Goal: Task Accomplishment & Management: Manage account settings

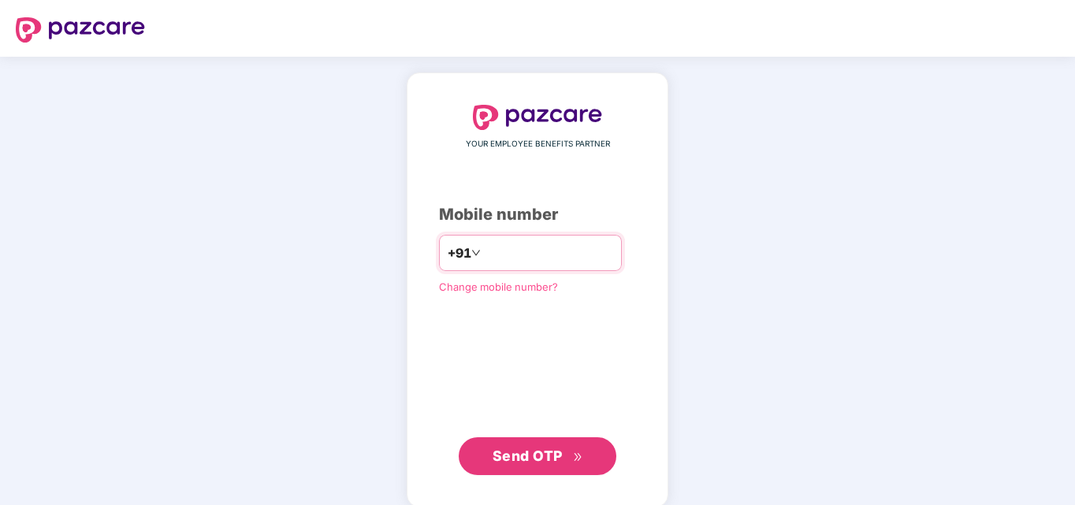
click at [509, 259] on input "number" at bounding box center [548, 252] width 129 height 25
type input "**********"
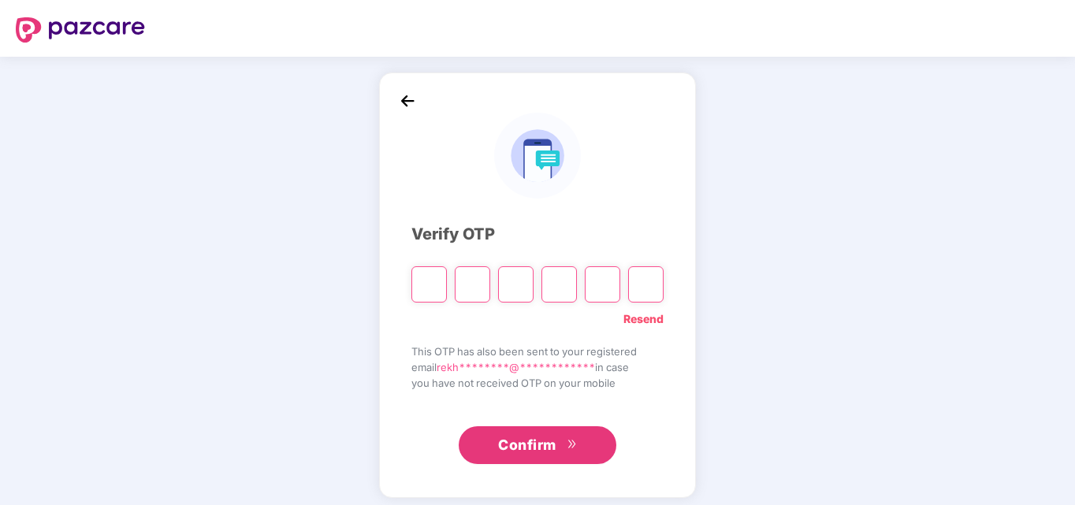
type input "*"
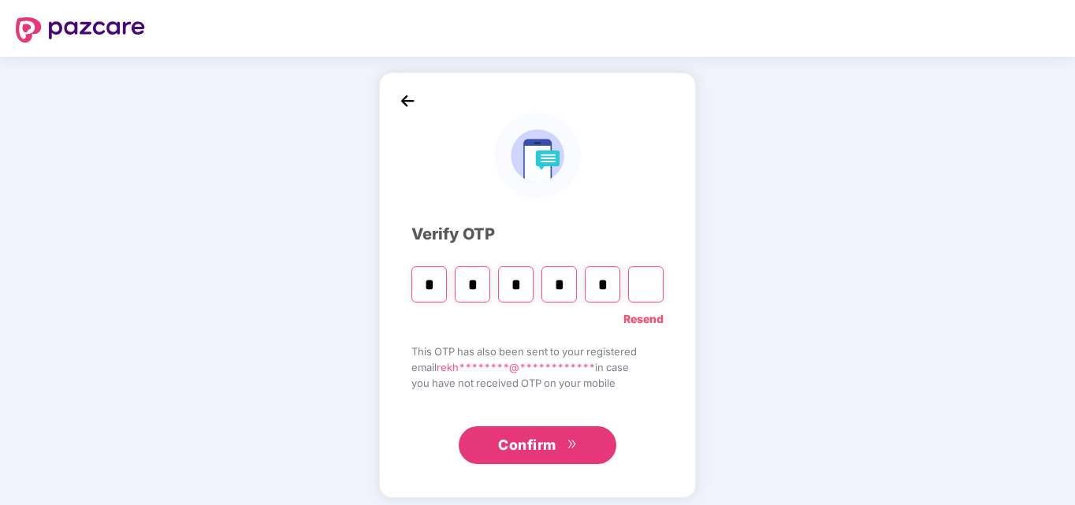
type input "*"
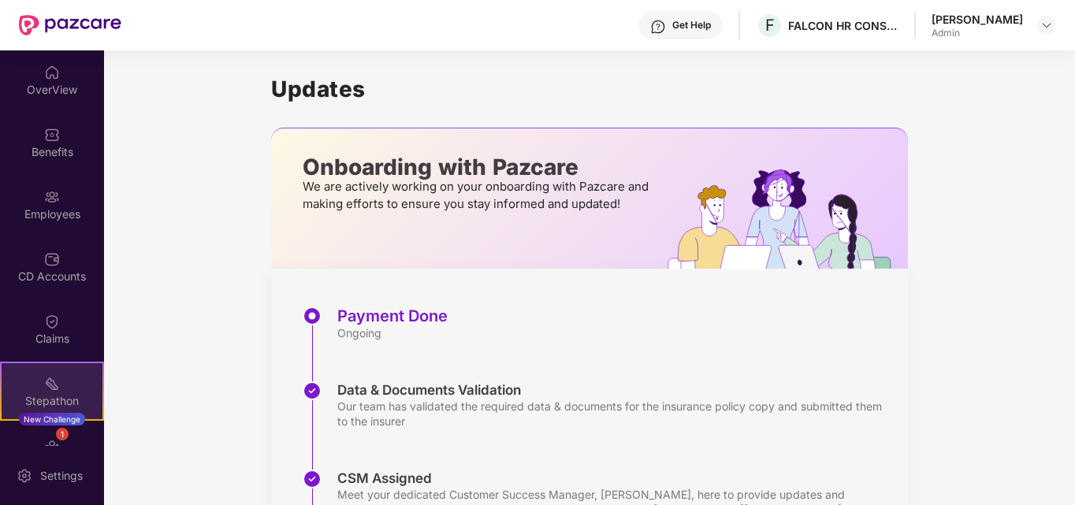
click at [45, 394] on div "Stepathon" at bounding box center [52, 401] width 101 height 16
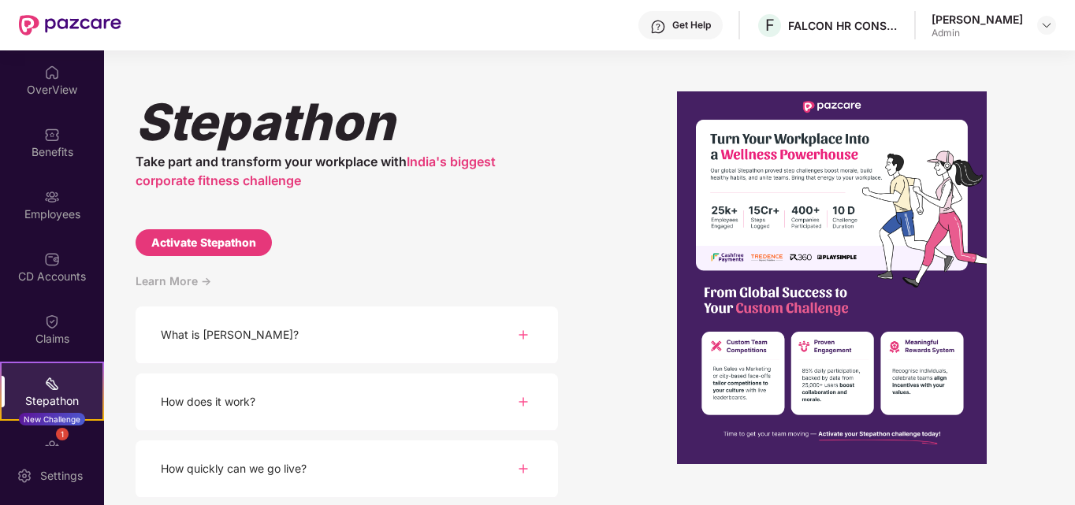
click at [520, 334] on img at bounding box center [523, 334] width 19 height 19
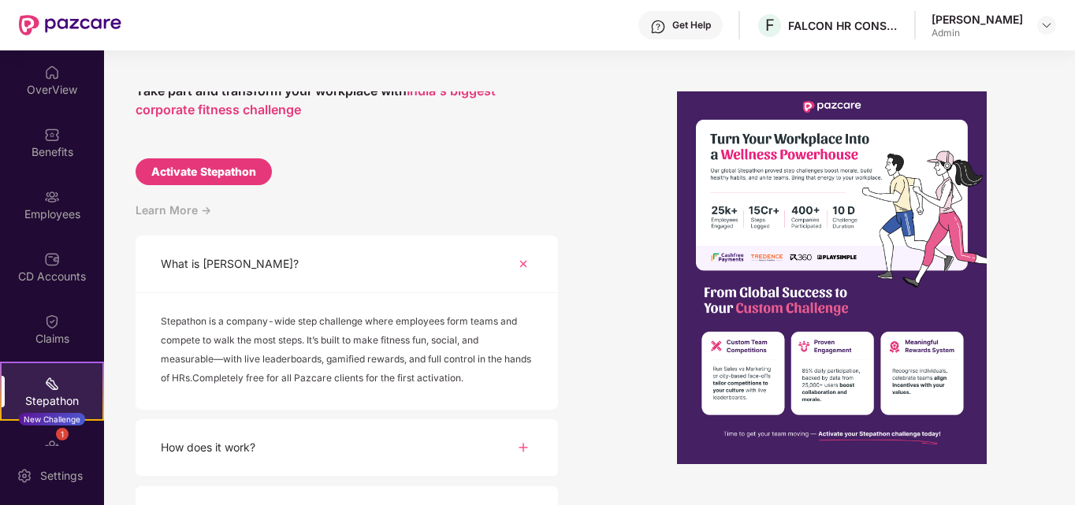
scroll to position [158, 0]
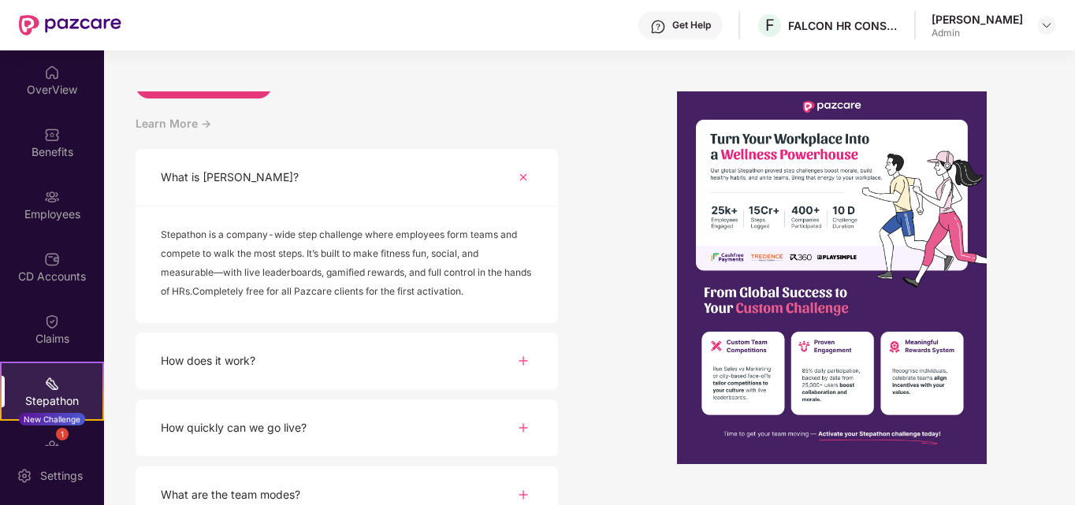
click at [524, 360] on img at bounding box center [523, 361] width 19 height 19
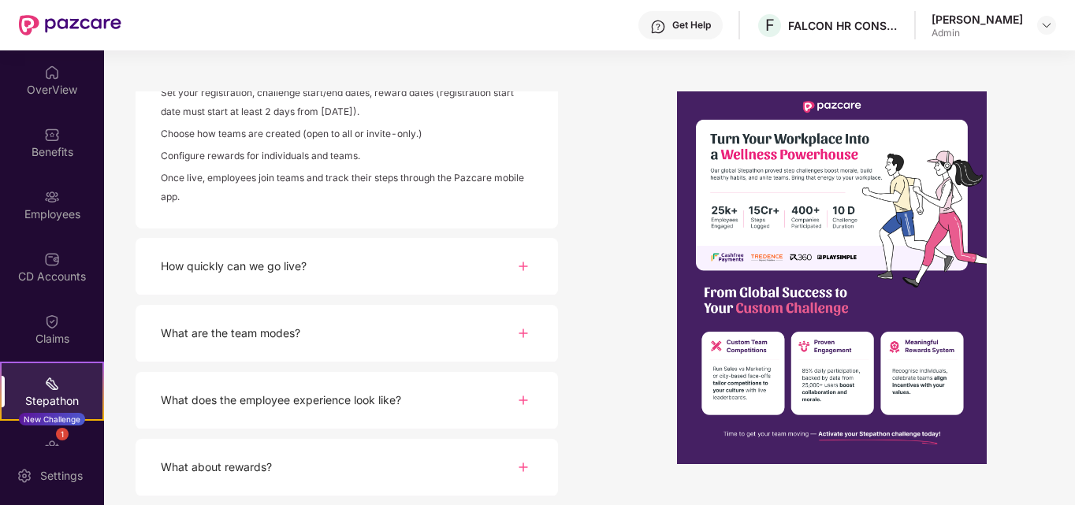
scroll to position [506, 0]
click at [527, 269] on img at bounding box center [523, 265] width 19 height 19
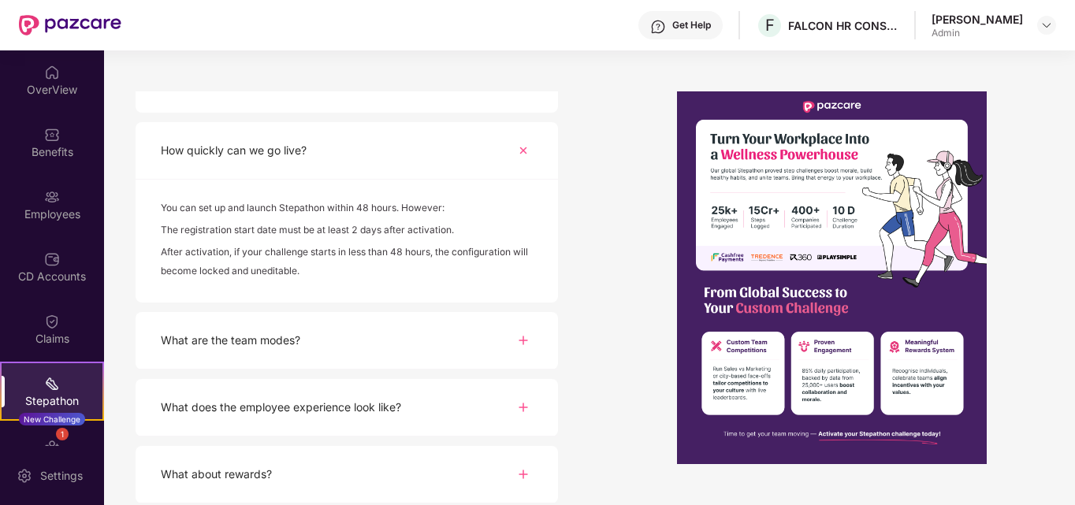
scroll to position [629, 0]
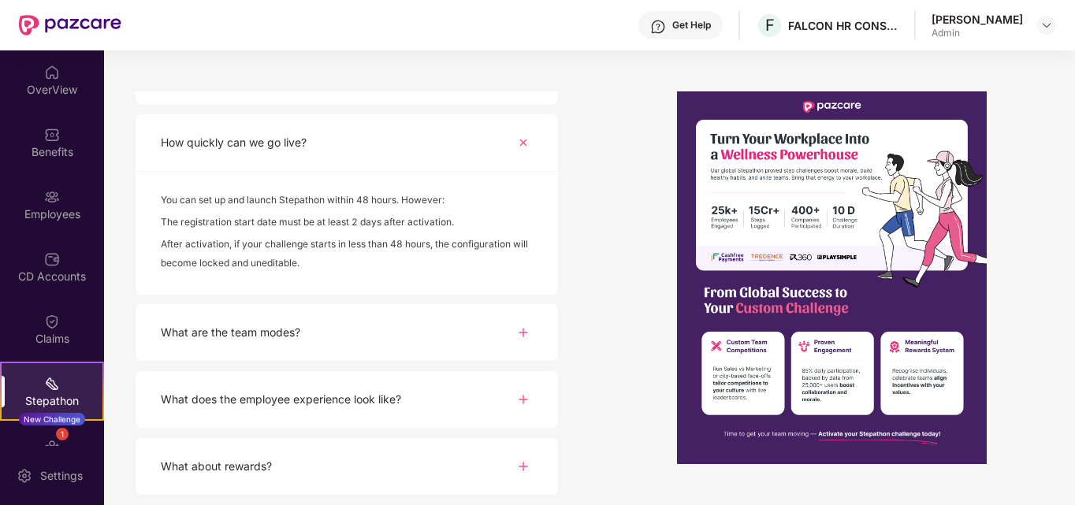
click at [525, 337] on img at bounding box center [523, 332] width 19 height 19
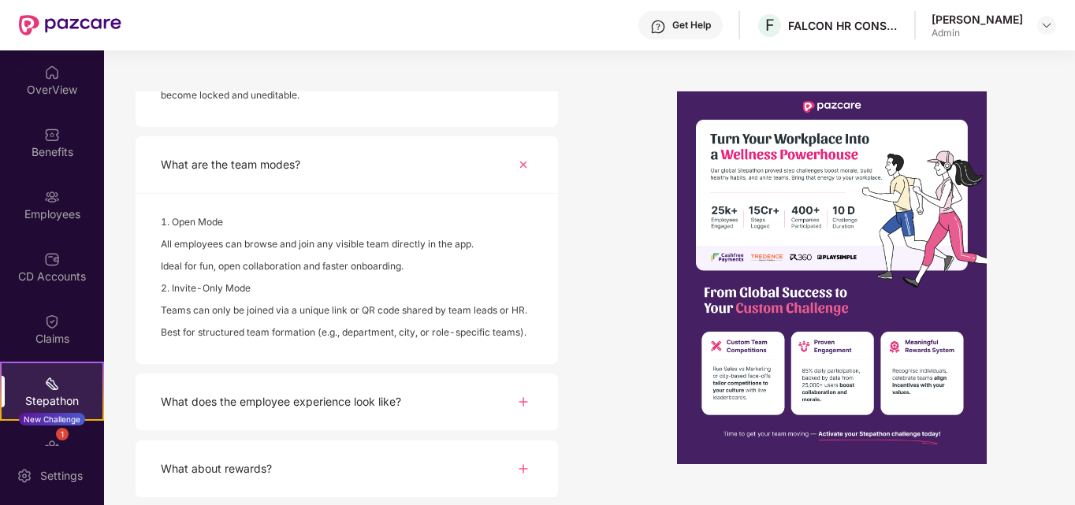
scroll to position [799, 0]
click at [526, 406] on img at bounding box center [523, 399] width 19 height 19
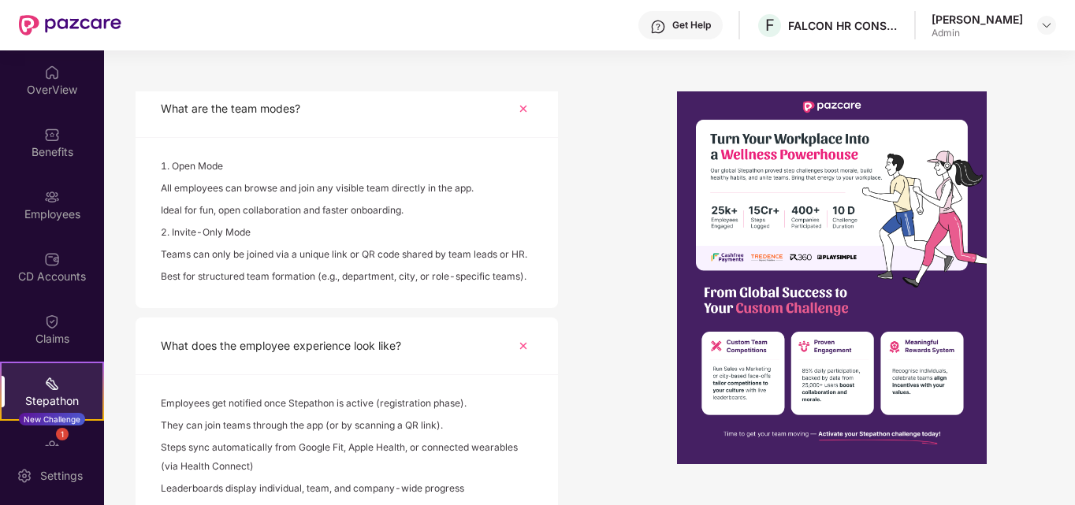
scroll to position [944, 0]
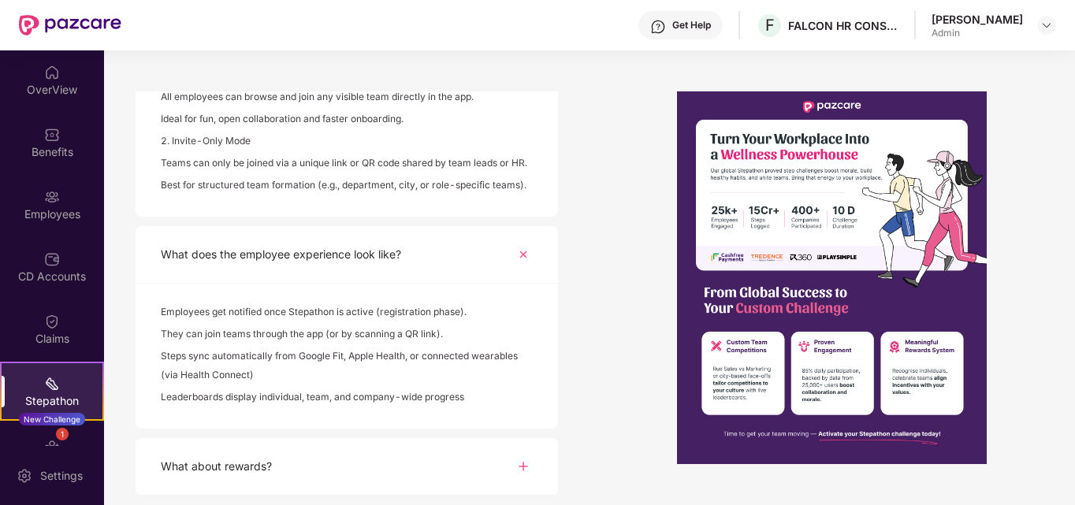
click at [523, 465] on img at bounding box center [523, 466] width 19 height 19
click at [526, 461] on img at bounding box center [523, 466] width 27 height 27
click at [524, 471] on img at bounding box center [523, 466] width 19 height 19
drag, startPoint x: 520, startPoint y: 467, endPoint x: 520, endPoint y: 475, distance: 8.7
click at [520, 466] on img at bounding box center [523, 466] width 27 height 27
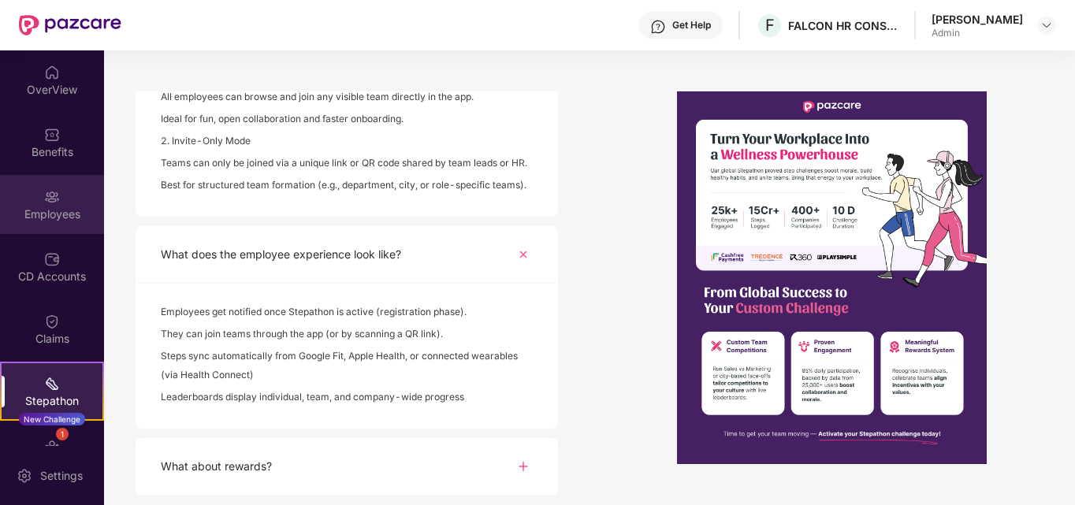
click at [47, 209] on div "Employees" at bounding box center [52, 214] width 104 height 16
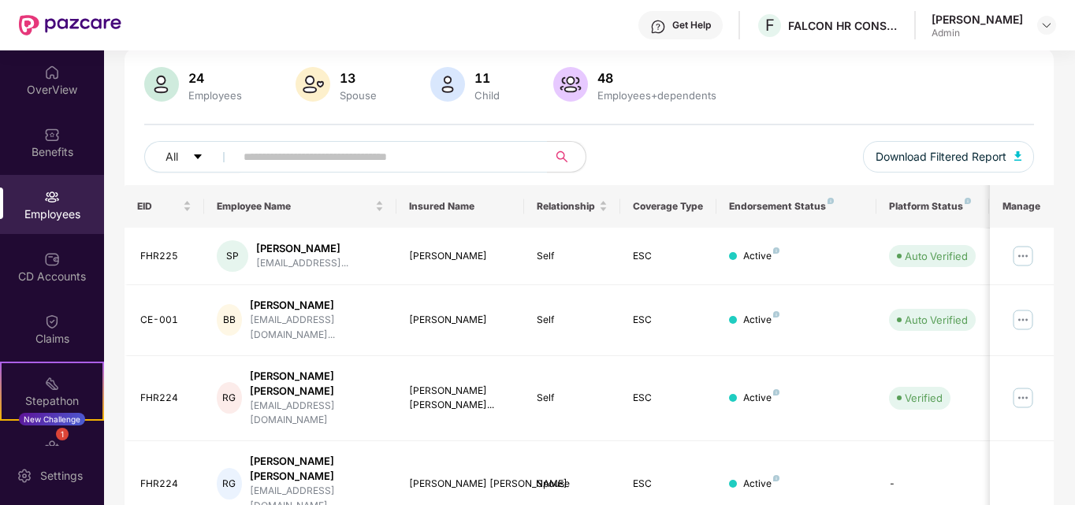
scroll to position [98, 0]
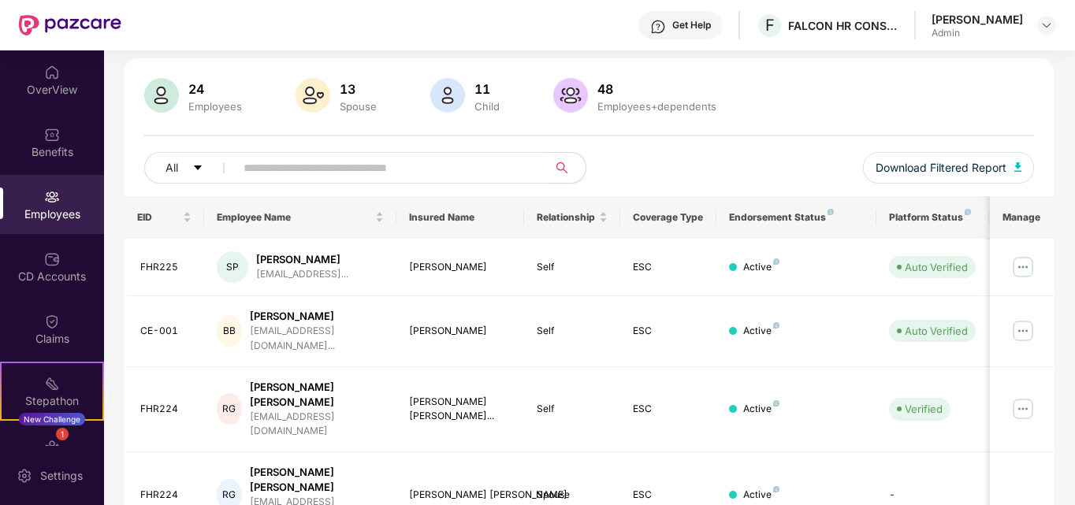
click at [785, 218] on div "Endorsement Status" at bounding box center [796, 217] width 135 height 13
click at [1021, 270] on img at bounding box center [1022, 267] width 25 height 25
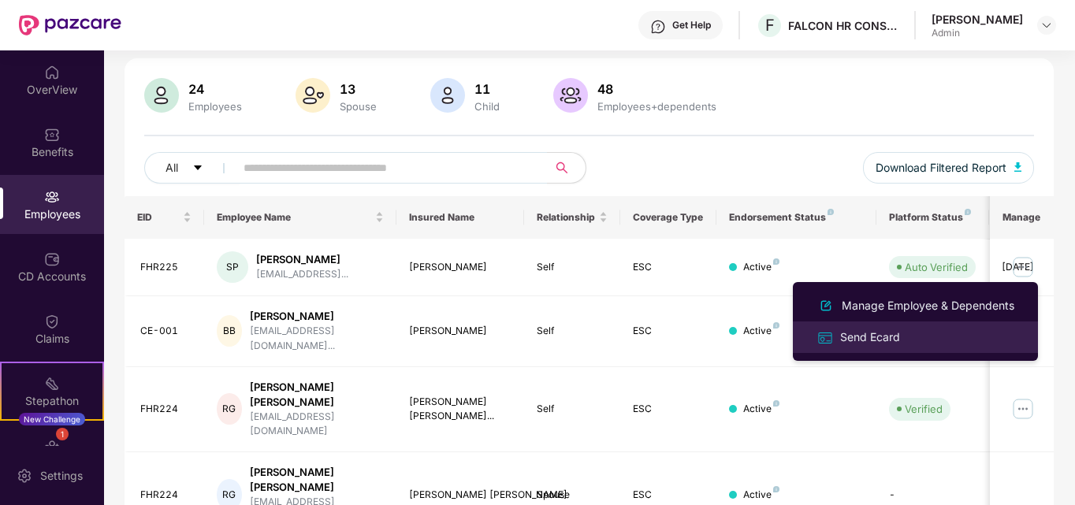
click at [860, 338] on div "Send Ecard" at bounding box center [870, 337] width 66 height 17
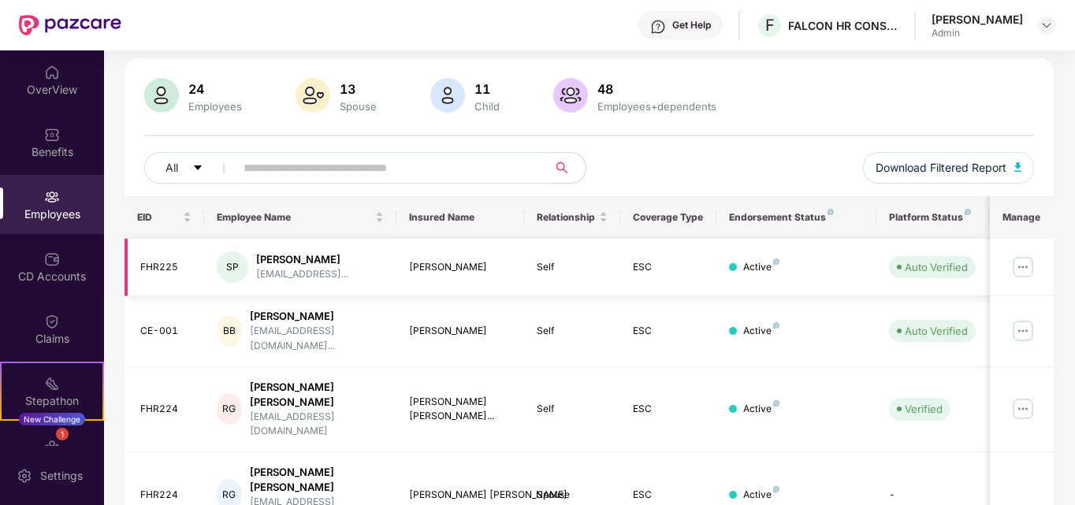
click at [238, 266] on div "SP" at bounding box center [233, 267] width 32 height 32
click at [265, 266] on div "[PERSON_NAME]" at bounding box center [302, 259] width 92 height 15
click at [1032, 270] on img at bounding box center [1022, 267] width 25 height 25
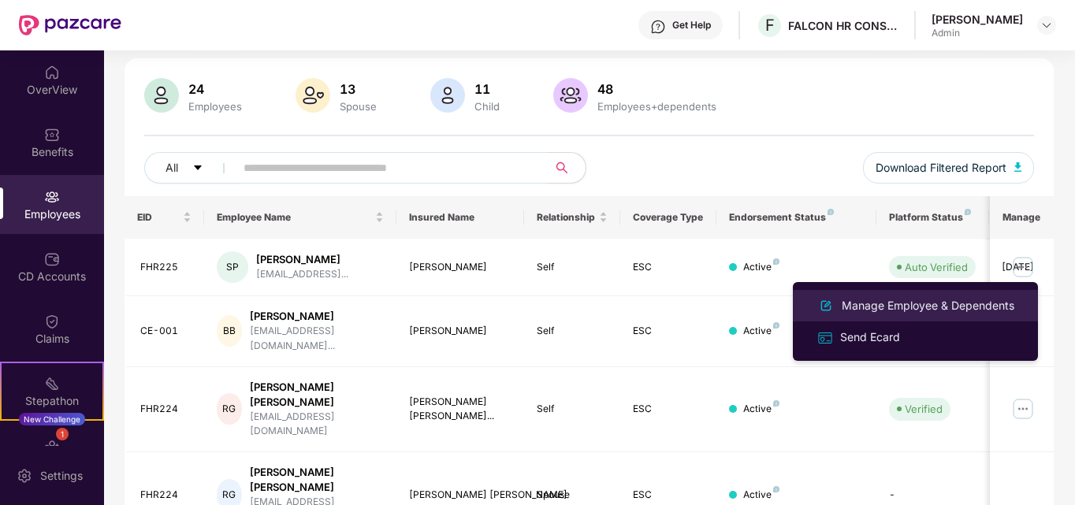
click at [965, 303] on div "Manage Employee & Dependents" at bounding box center [928, 305] width 179 height 17
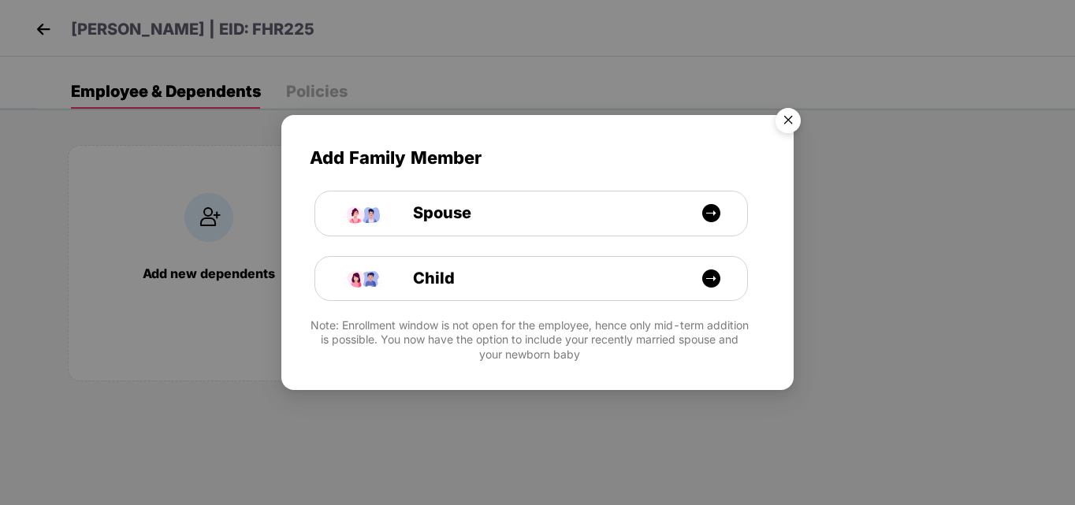
click at [794, 126] on img "Close" at bounding box center [788, 123] width 44 height 44
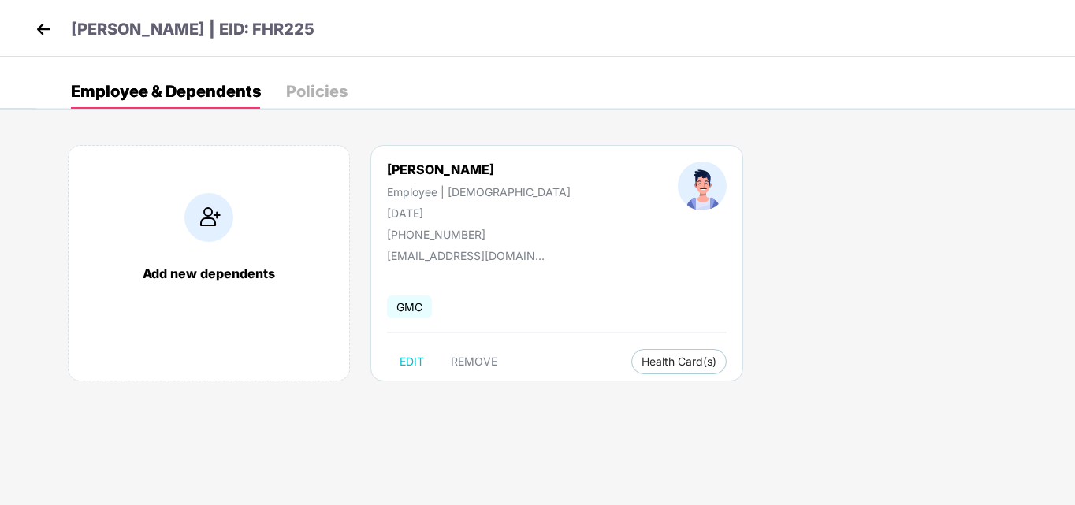
click at [324, 86] on div "Policies" at bounding box center [316, 92] width 61 height 16
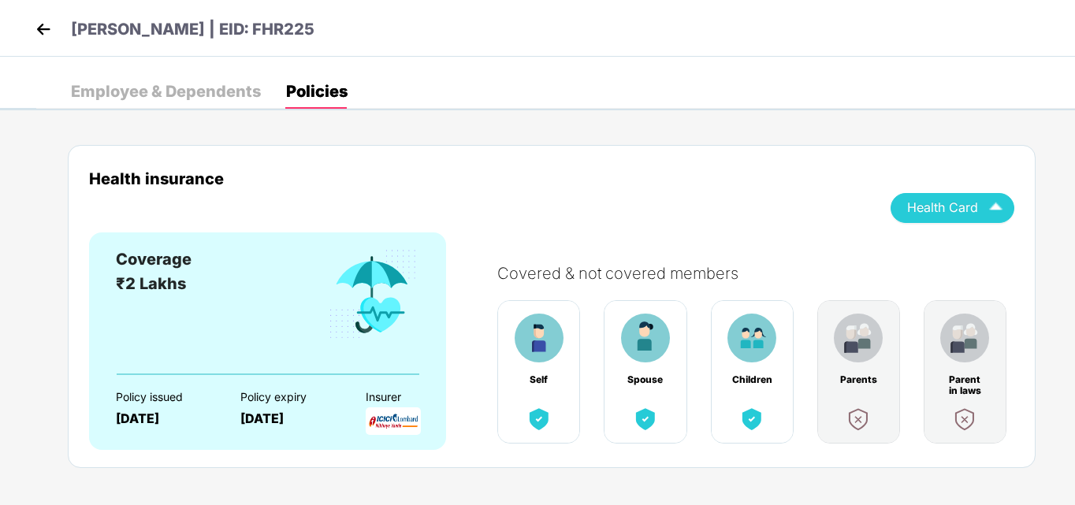
click at [992, 210] on img "button" at bounding box center [996, 208] width 28 height 28
click at [999, 259] on img at bounding box center [999, 257] width 16 height 16
click at [39, 28] on img at bounding box center [44, 29] width 24 height 24
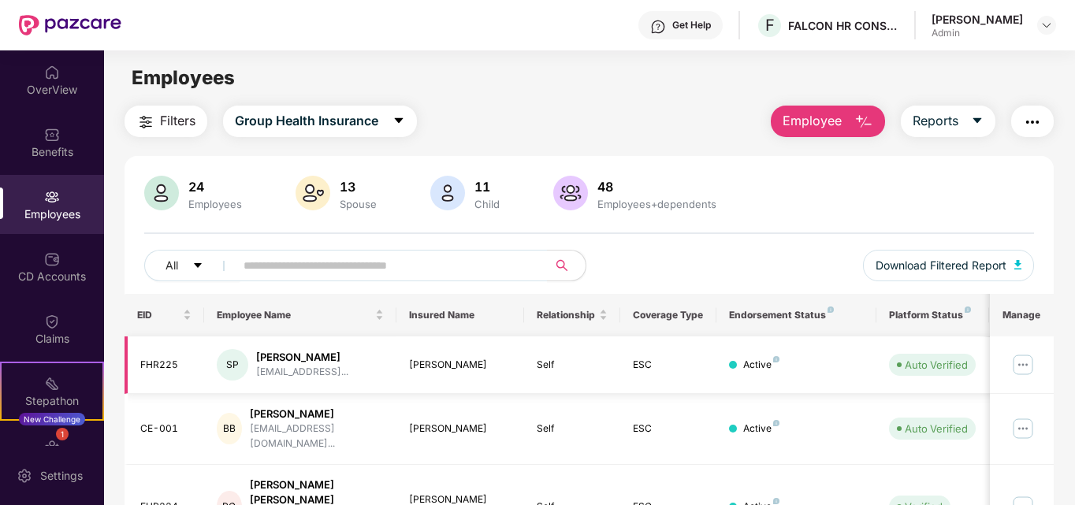
click at [1020, 363] on img at bounding box center [1022, 364] width 25 height 25
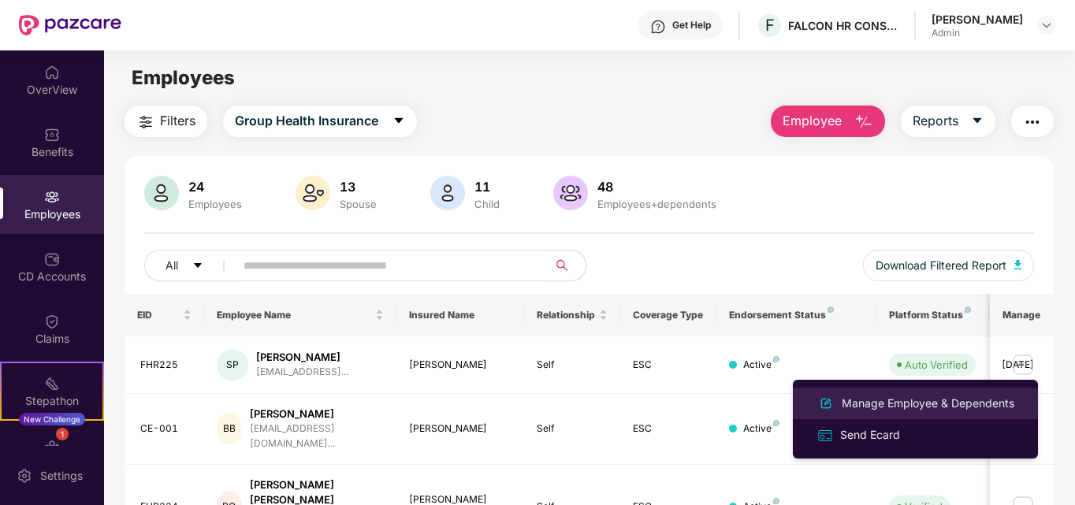
click at [953, 401] on div "Manage Employee & Dependents" at bounding box center [928, 403] width 179 height 17
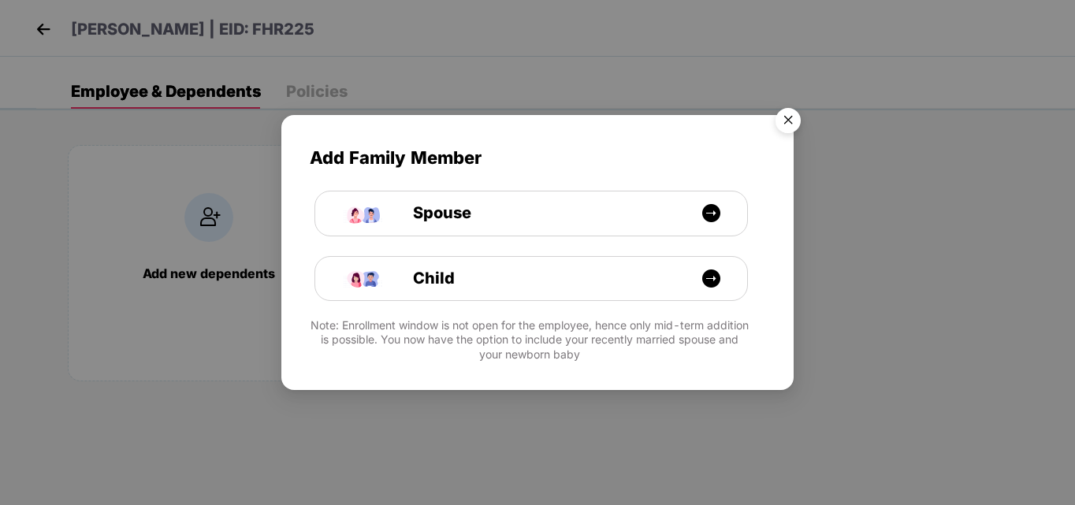
click at [794, 122] on img "Close" at bounding box center [788, 123] width 44 height 44
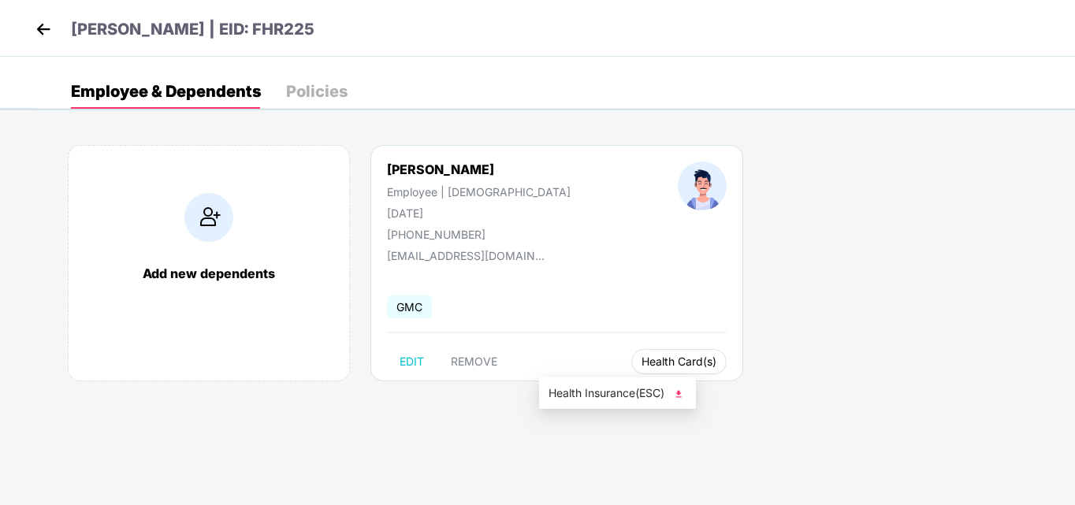
click at [642, 362] on span "Health Card(s)" at bounding box center [679, 362] width 75 height 8
click at [682, 394] on img at bounding box center [679, 394] width 16 height 16
click at [34, 28] on img at bounding box center [44, 29] width 24 height 24
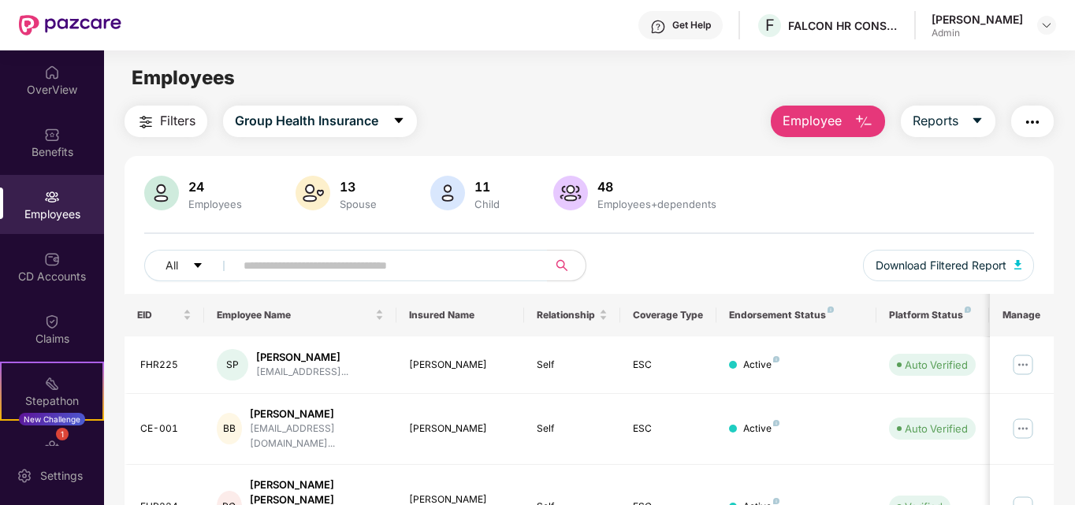
click at [1038, 126] on img "button" at bounding box center [1032, 122] width 19 height 19
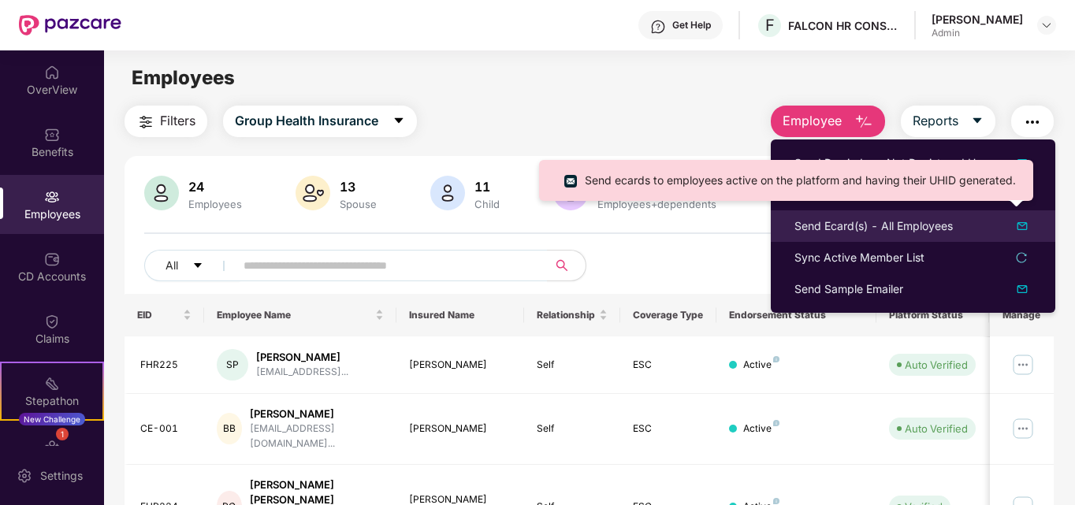
click at [1025, 230] on img at bounding box center [1022, 226] width 19 height 19
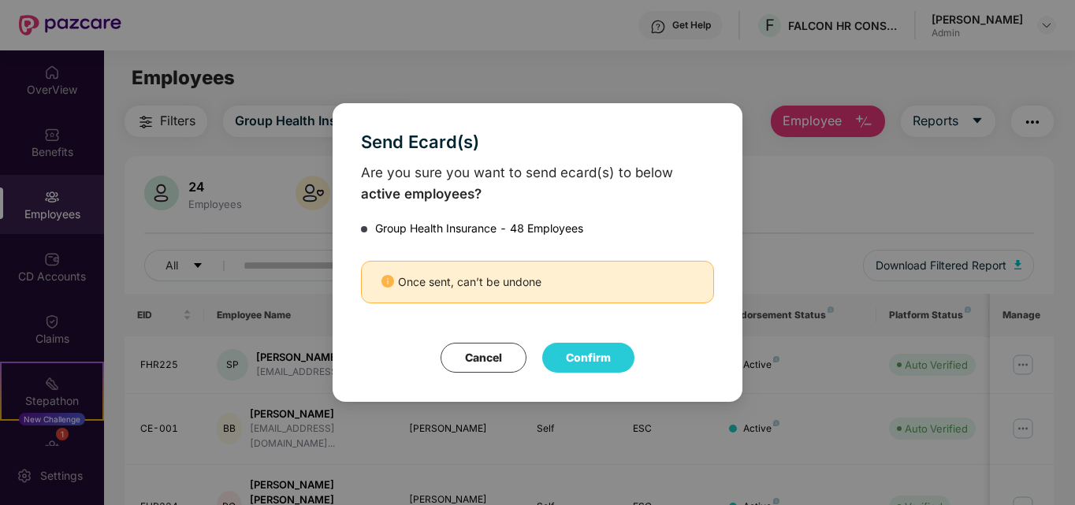
click at [489, 348] on button "Cancel" at bounding box center [484, 358] width 86 height 30
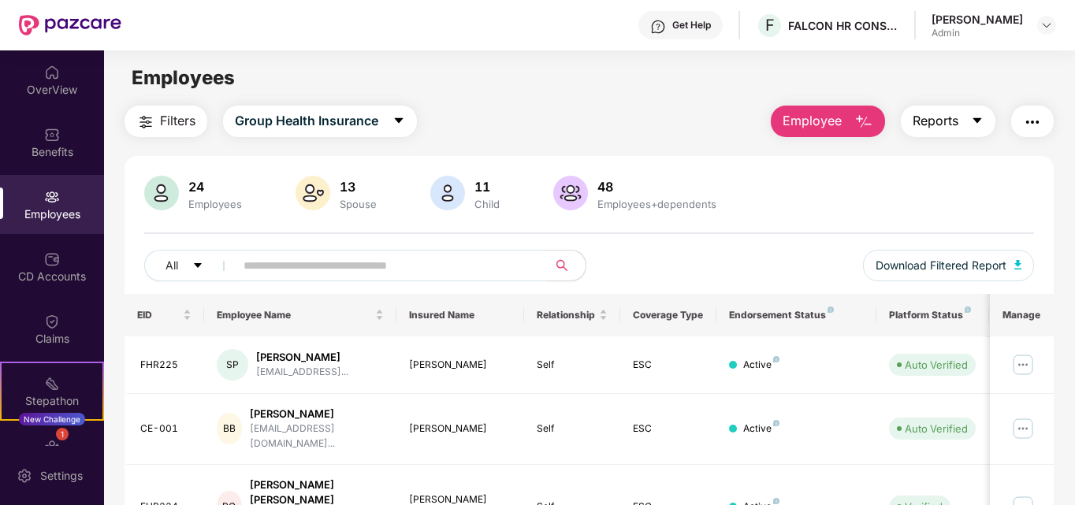
click at [983, 125] on icon "caret-down" at bounding box center [977, 120] width 13 height 13
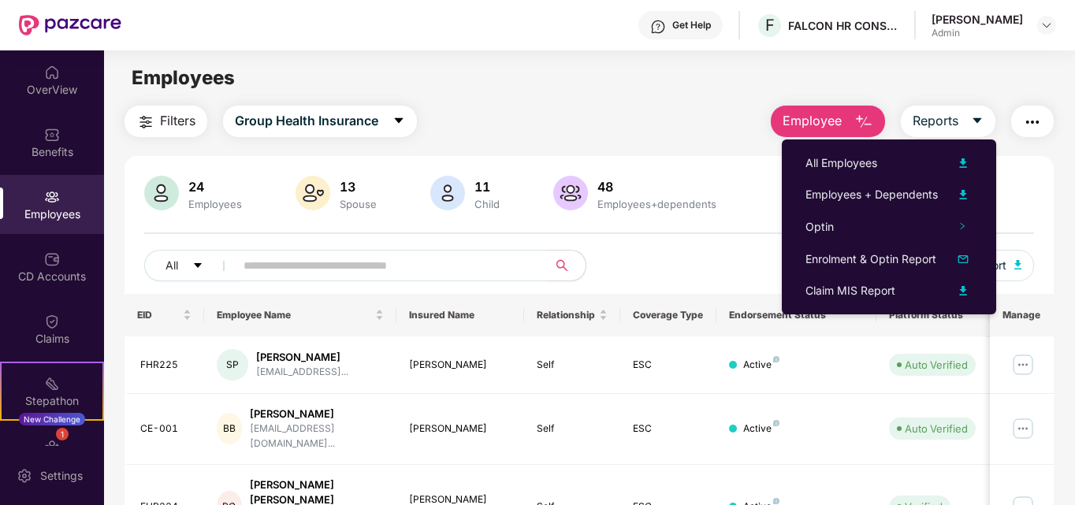
click at [1040, 123] on img "button" at bounding box center [1032, 122] width 19 height 19
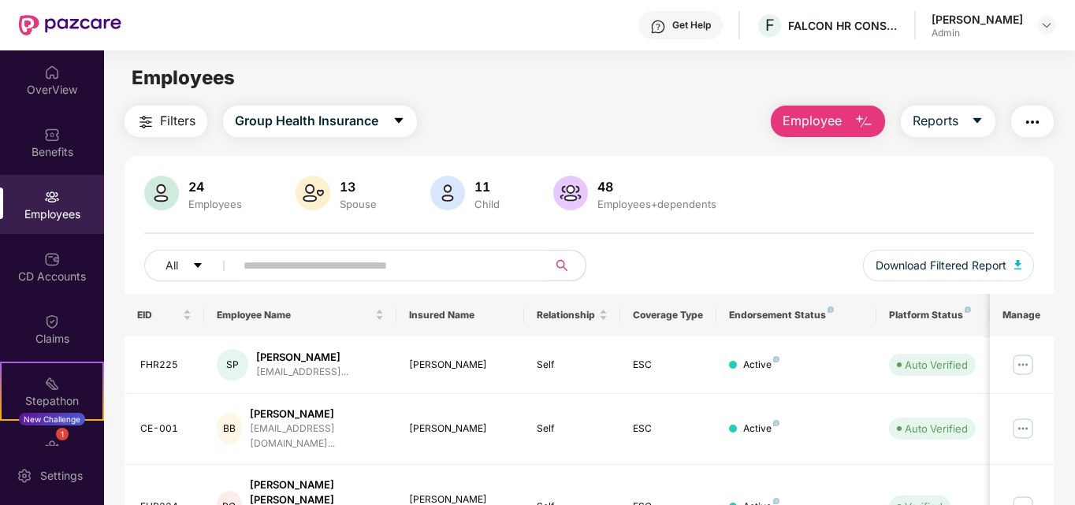
click at [657, 259] on div "All Download Filtered Report" at bounding box center [589, 272] width 891 height 44
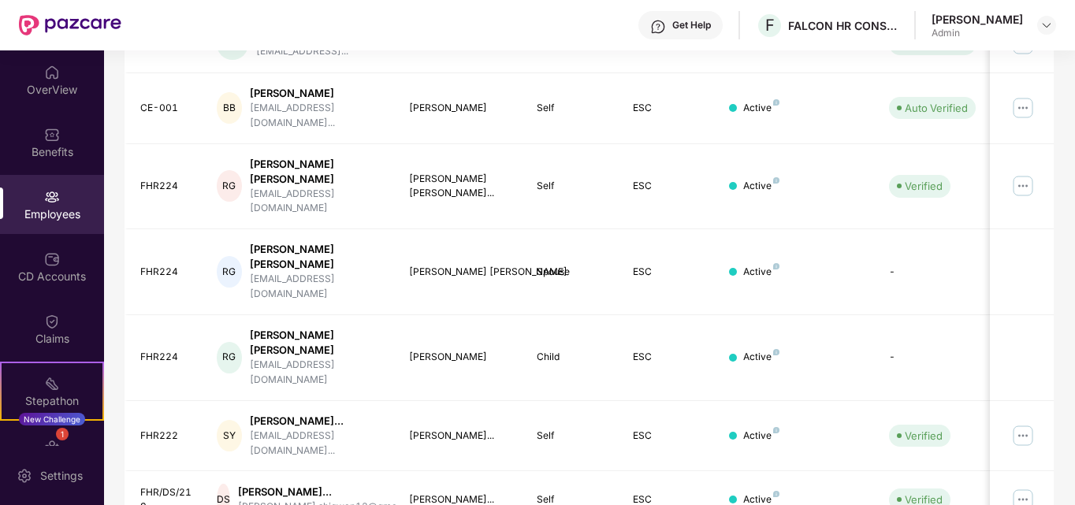
scroll to position [158, 0]
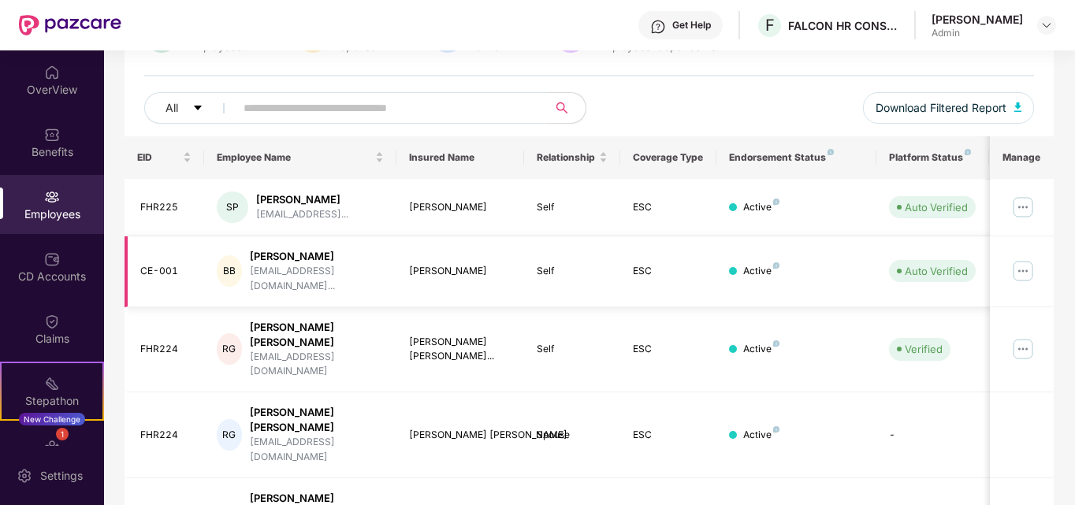
click at [1024, 262] on img at bounding box center [1022, 271] width 25 height 25
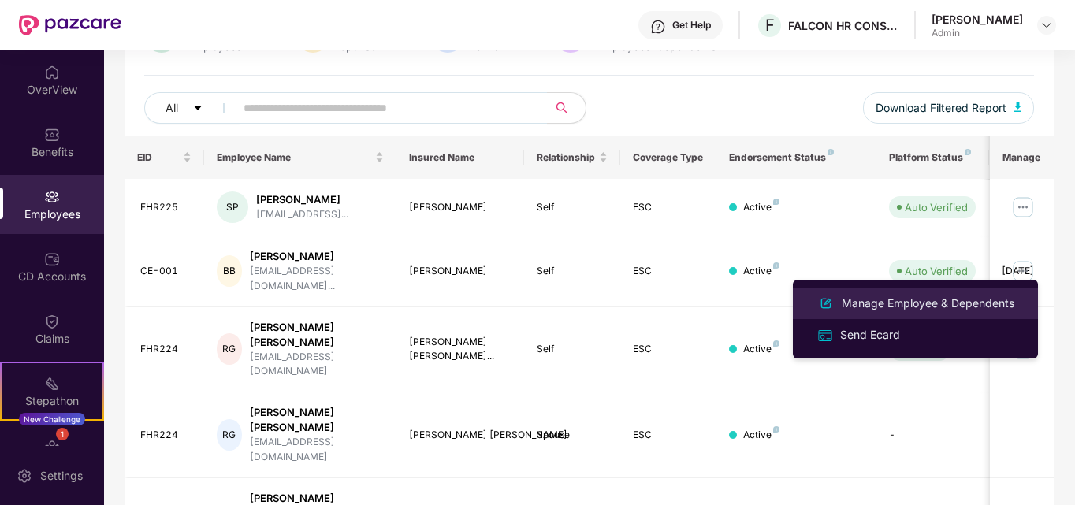
click at [882, 307] on div "Manage Employee & Dependents" at bounding box center [928, 303] width 179 height 17
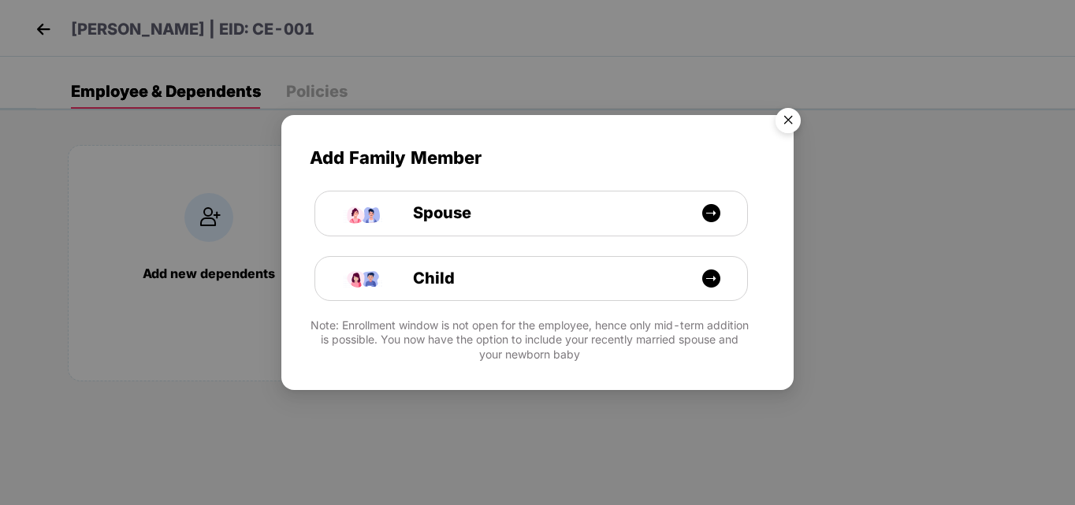
click at [783, 115] on img "Close" at bounding box center [788, 123] width 44 height 44
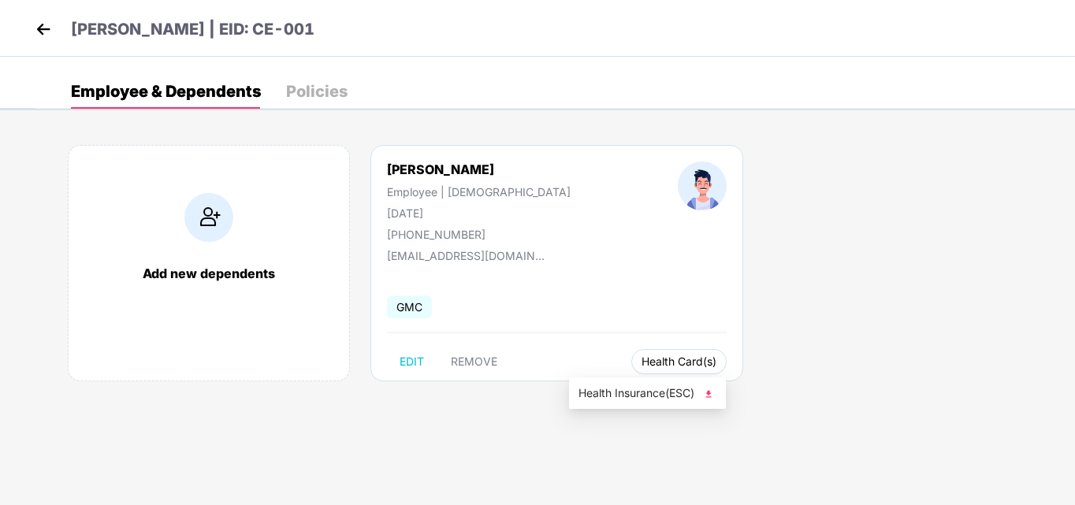
click at [642, 361] on span "Health Card(s)" at bounding box center [679, 362] width 75 height 8
click at [618, 391] on span "Health Insurance(ESC)" at bounding box center [647, 393] width 138 height 17
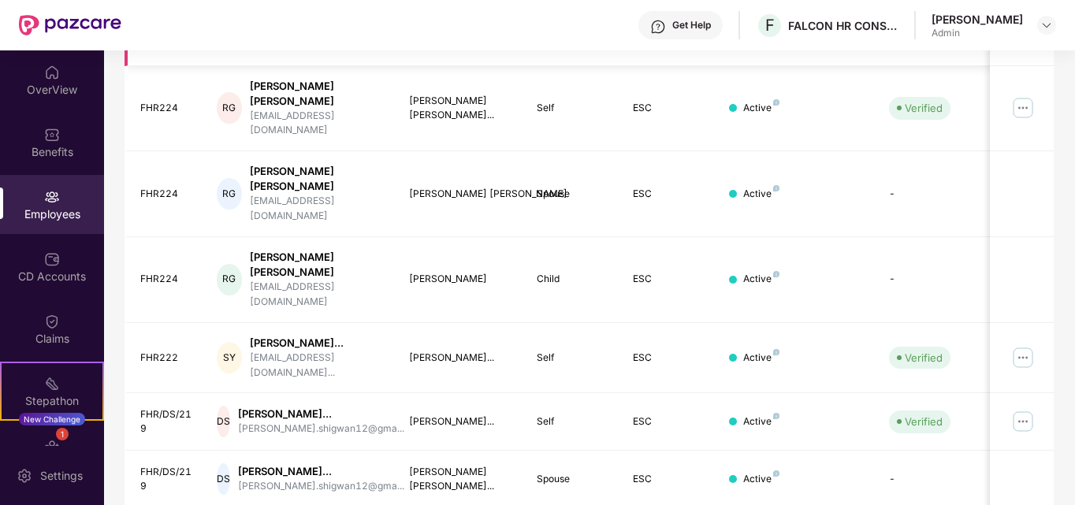
scroll to position [556, 0]
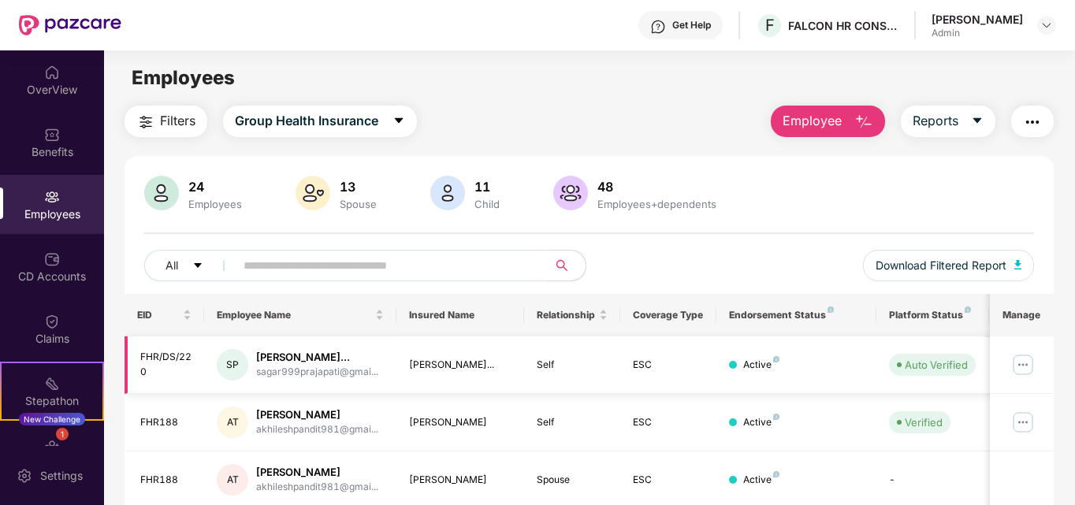
scroll to position [463, 0]
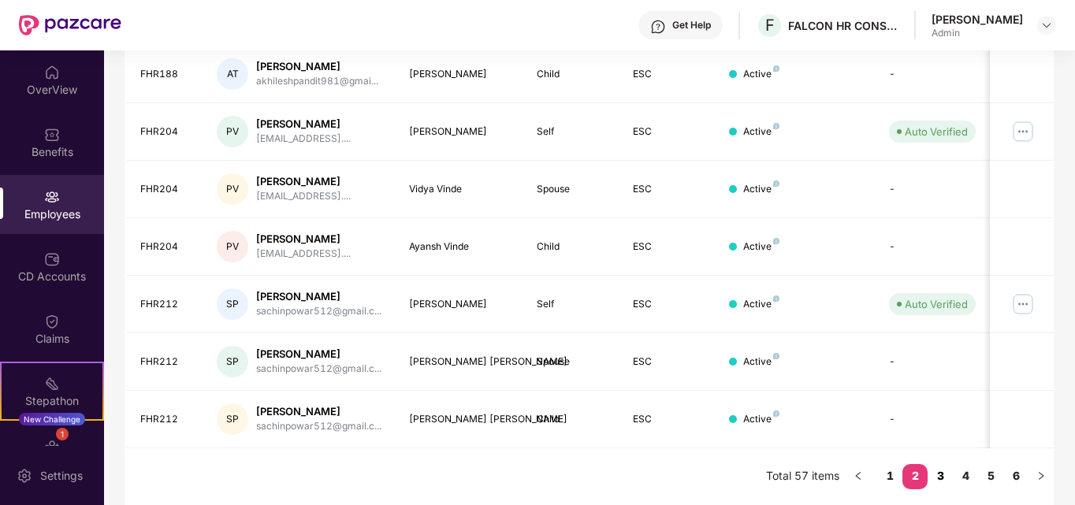
click at [946, 474] on link "3" at bounding box center [940, 476] width 25 height 24
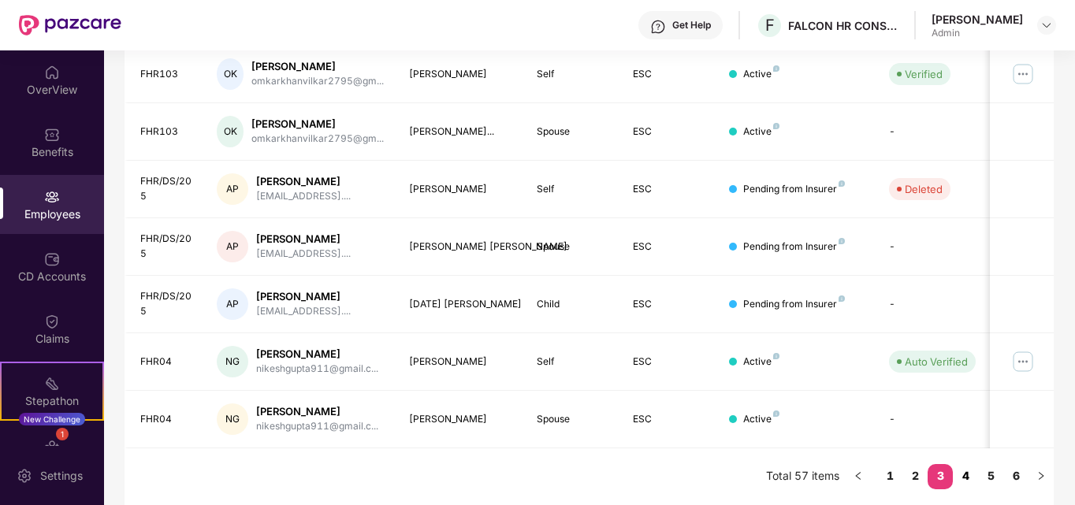
click at [969, 475] on link "4" at bounding box center [965, 476] width 25 height 24
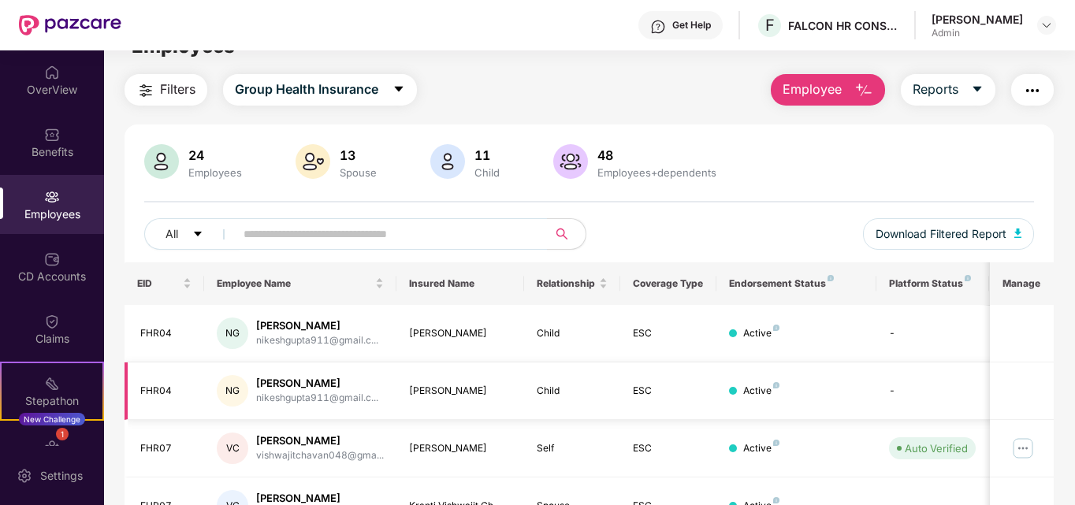
scroll to position [0, 0]
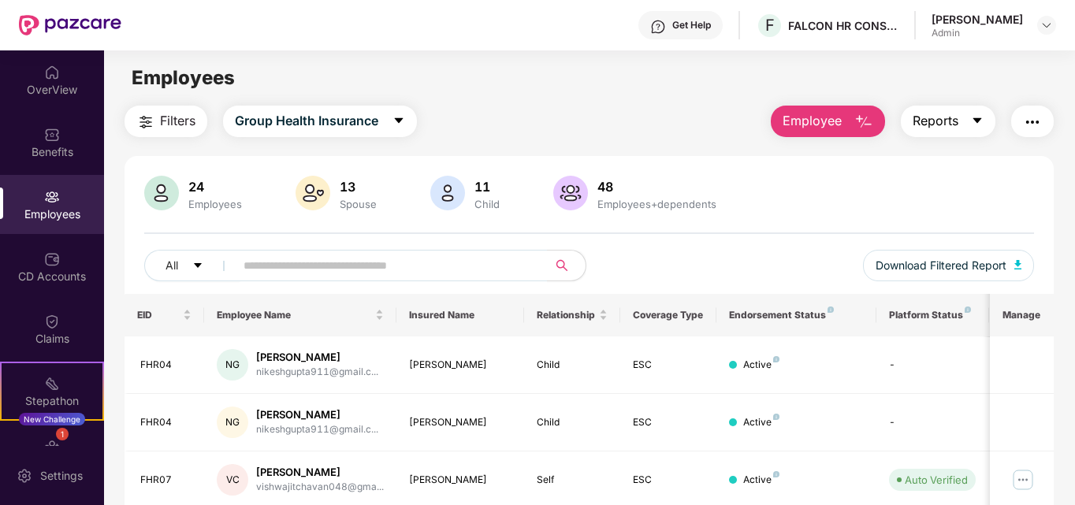
click at [968, 119] on button "Reports" at bounding box center [948, 122] width 95 height 32
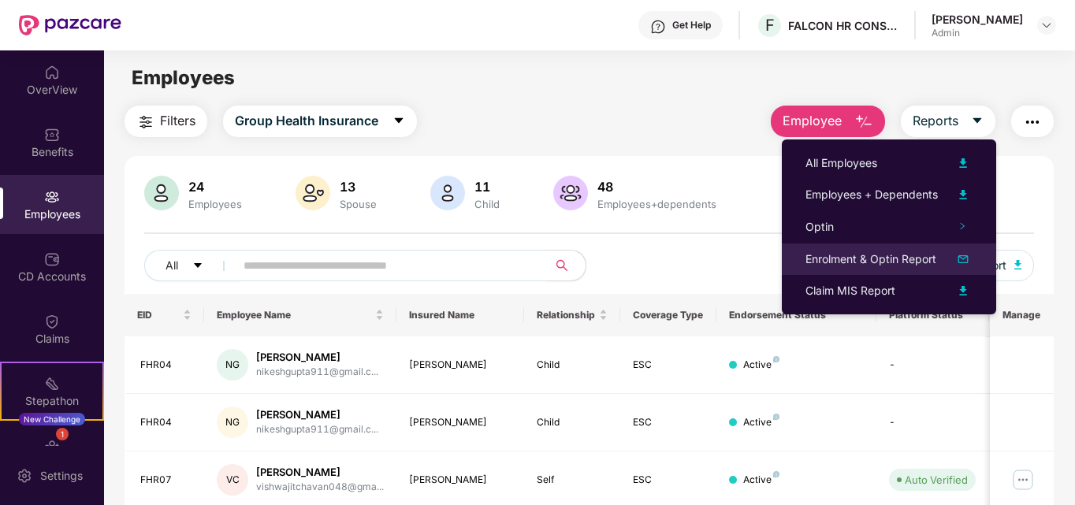
click at [829, 259] on div "Enrolment & Optin Report" at bounding box center [870, 259] width 131 height 17
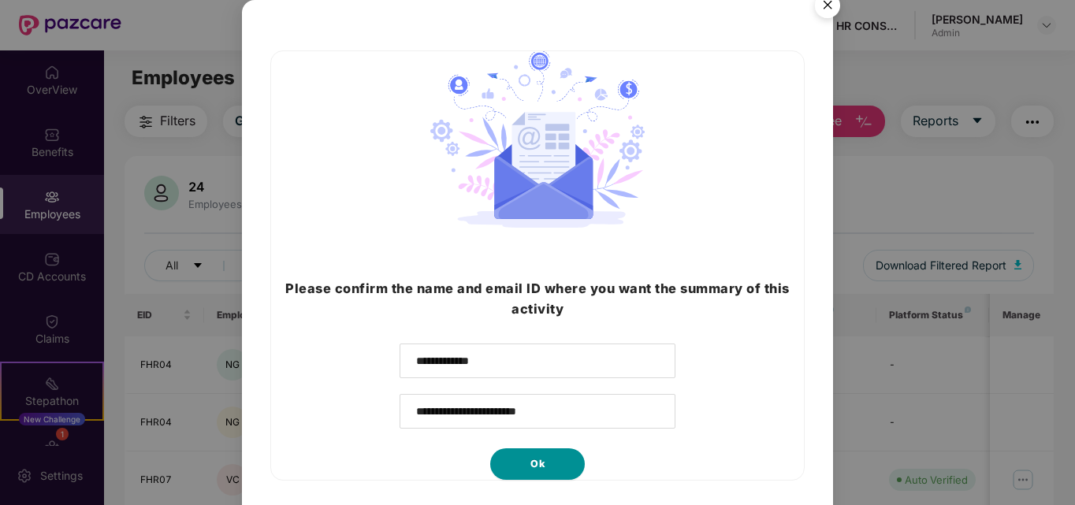
click at [541, 467] on span "Ok" at bounding box center [537, 464] width 14 height 16
